Goal: Transaction & Acquisition: Purchase product/service

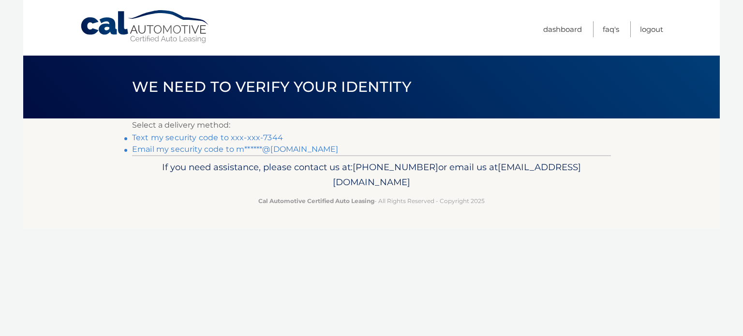
click at [205, 139] on link "Text my security code to xxx-xxx-7344" at bounding box center [207, 137] width 151 height 9
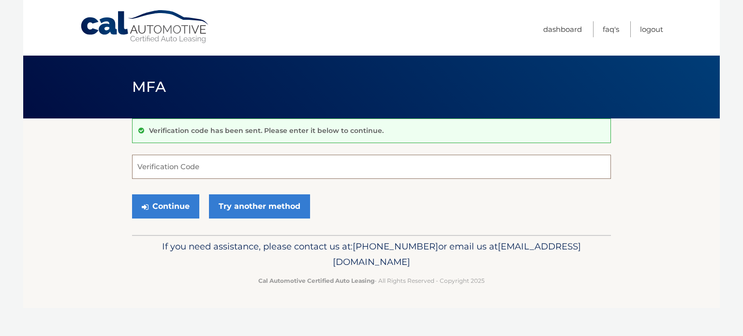
click at [235, 167] on input "Verification Code" at bounding box center [371, 167] width 479 height 24
type input "700957"
click at [132, 194] on button "Continue" at bounding box center [165, 206] width 67 height 24
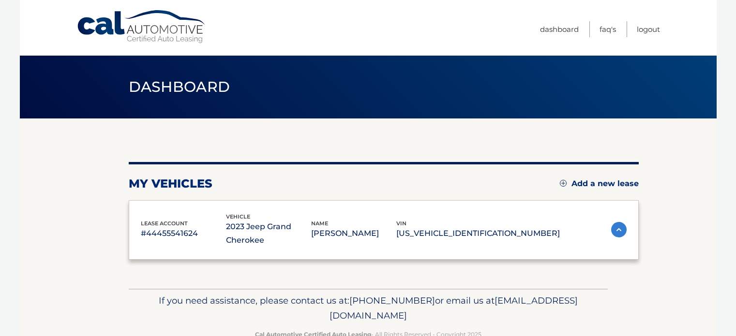
click at [178, 214] on div "lease account #44455541624 vehicle 2023 Jeep Grand Cherokee name MARK ANGELONE …" at bounding box center [350, 229] width 419 height 35
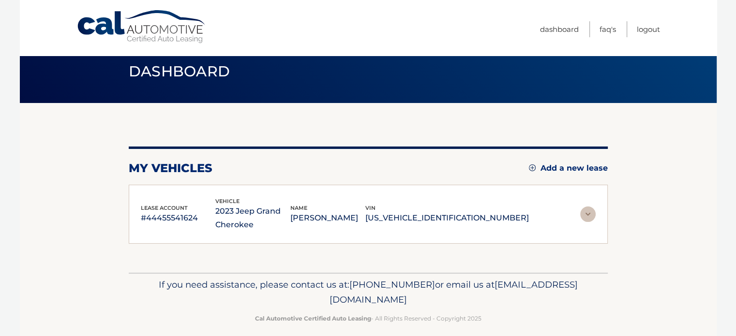
scroll to position [25, 0]
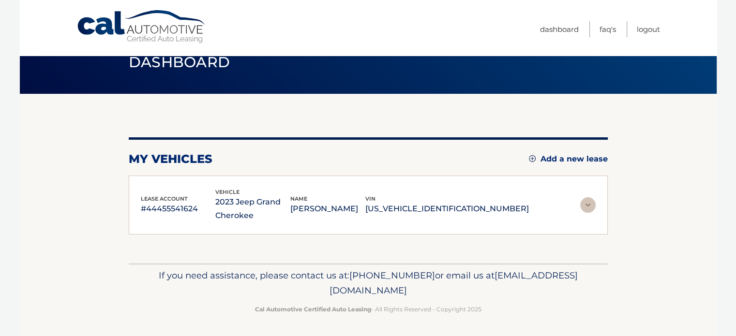
click at [290, 215] on p "2023 Jeep Grand Cherokee" at bounding box center [252, 208] width 75 height 27
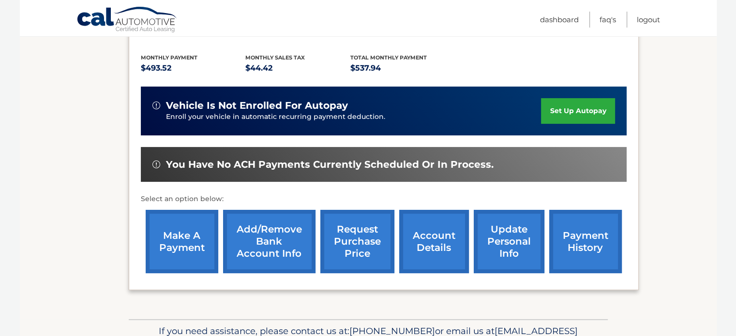
scroll to position [262, 0]
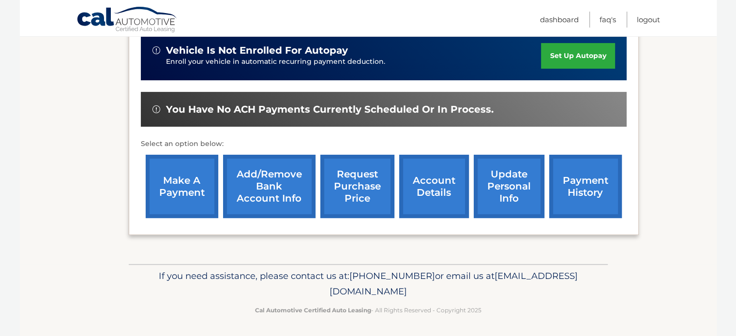
click at [162, 206] on link "make a payment" at bounding box center [182, 186] width 73 height 63
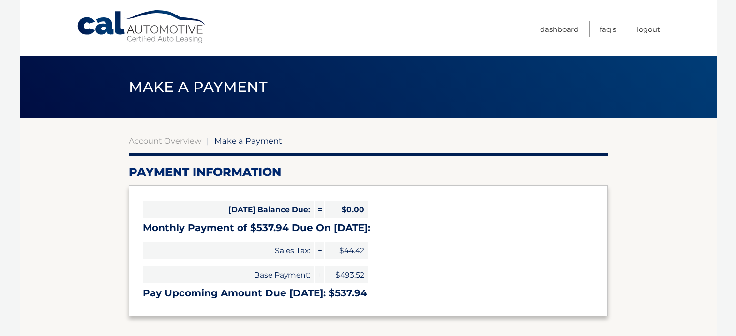
select select "ZjJiMjQzZDktNGE4OS00YmY2LThiNDctNTRmMzFmYzMyODhi"
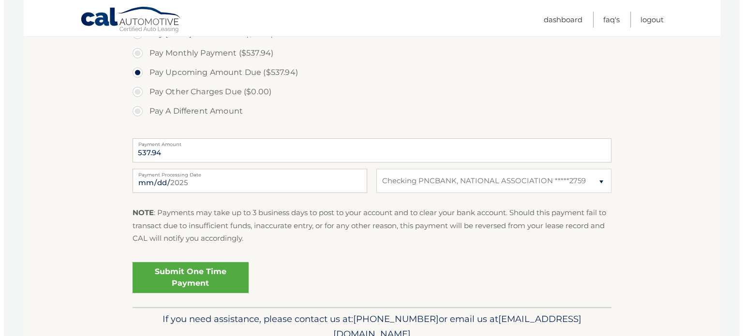
scroll to position [290, 0]
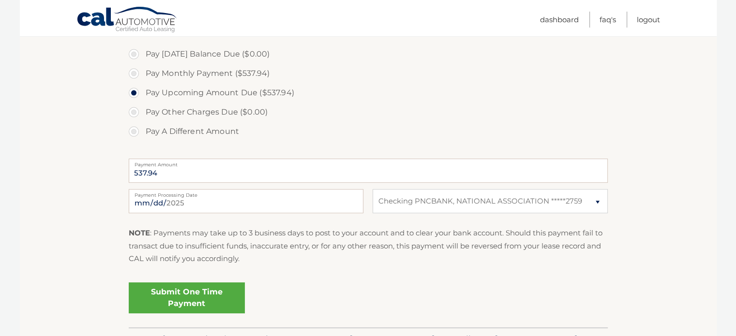
click at [195, 299] on link "Submit One Time Payment" at bounding box center [187, 297] width 116 height 31
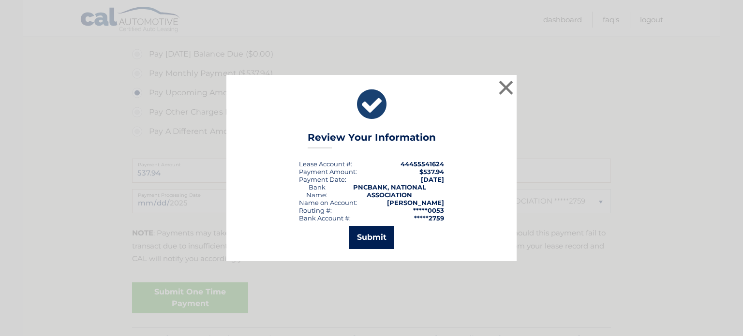
click at [359, 229] on button "Submit" at bounding box center [371, 237] width 45 height 23
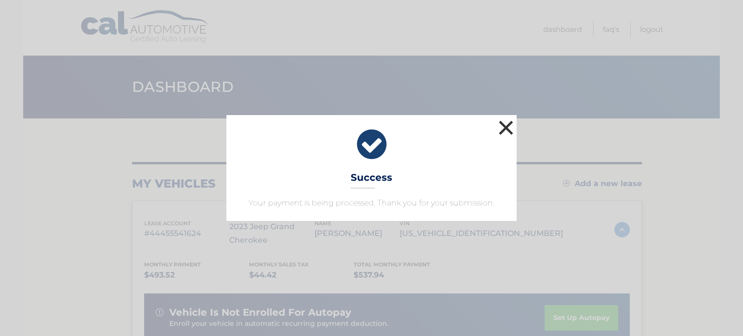
click at [497, 126] on button "×" at bounding box center [505, 127] width 19 height 19
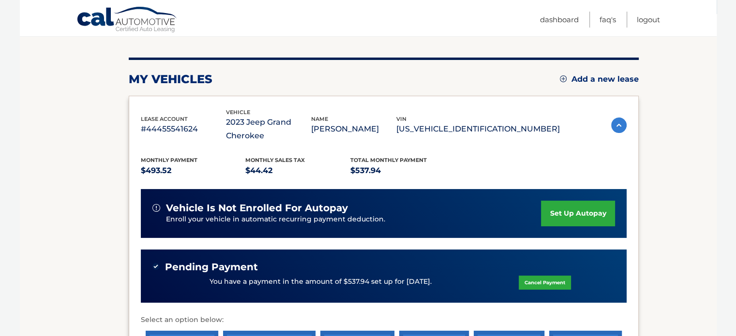
scroll to position [48, 0]
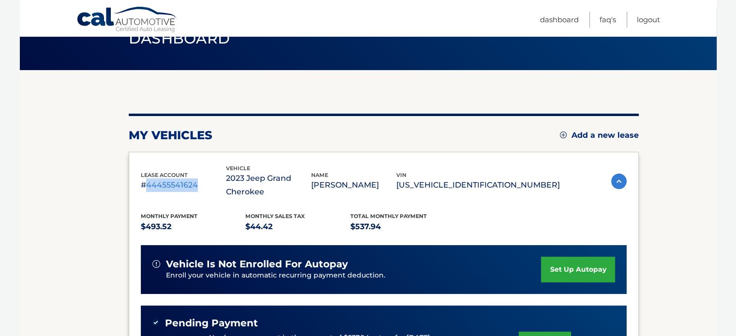
drag, startPoint x: 146, startPoint y: 182, endPoint x: 242, endPoint y: 187, distance: 95.9
click at [226, 187] on p "#44455541624" at bounding box center [183, 185] width 85 height 14
click at [296, 192] on p "2023 Jeep Grand Cherokee" at bounding box center [268, 185] width 85 height 27
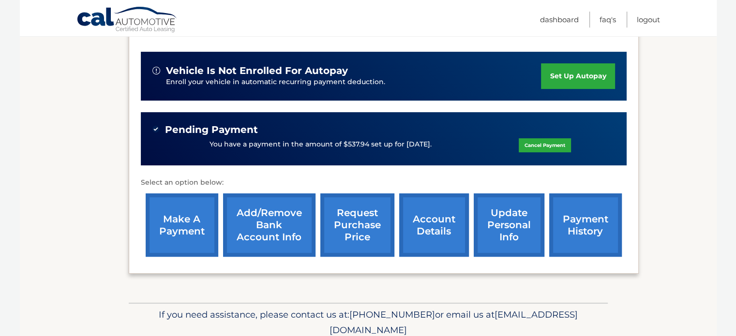
click at [442, 217] on link "account details" at bounding box center [434, 224] width 70 height 63
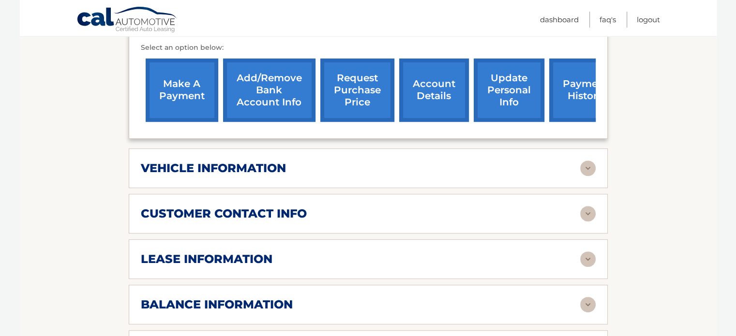
scroll to position [435, 0]
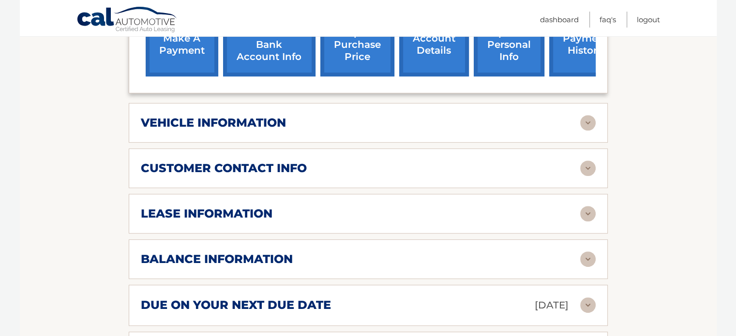
click at [330, 218] on div "lease information" at bounding box center [360, 213] width 439 height 15
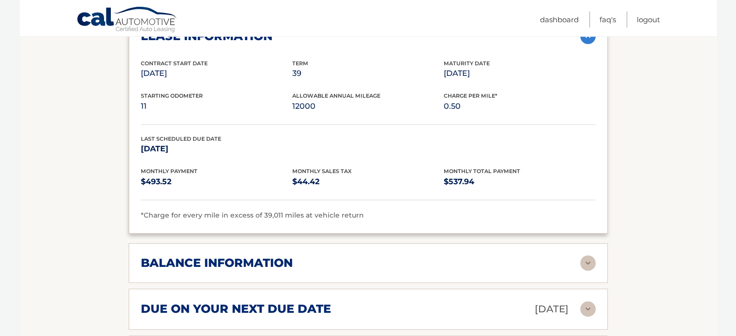
scroll to position [629, 0]
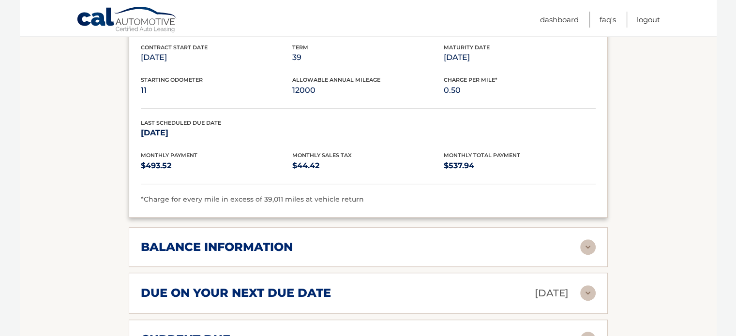
click at [584, 239] on img at bounding box center [587, 246] width 15 height 15
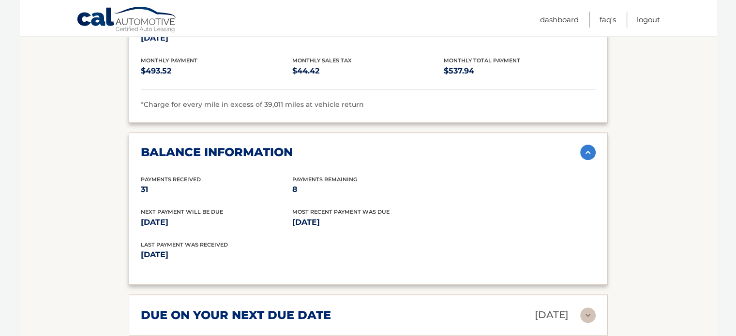
scroll to position [725, 0]
